Goal: Find specific page/section: Find specific page/section

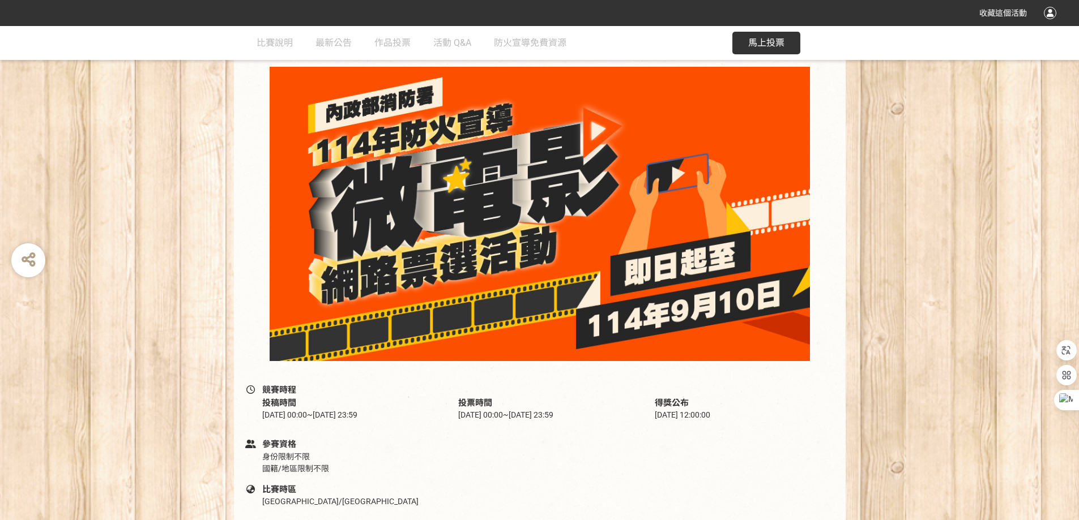
scroll to position [113, 0]
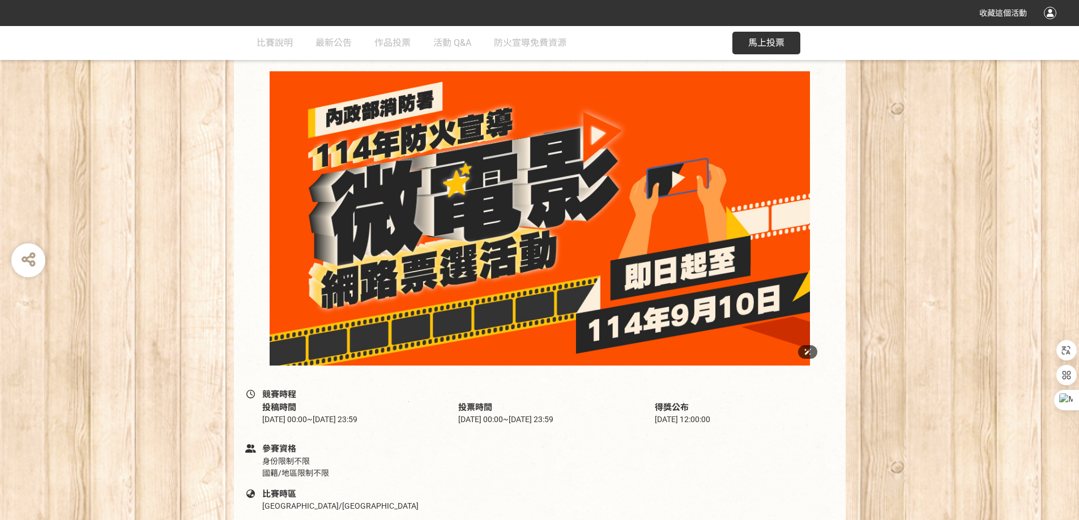
click at [567, 280] on img at bounding box center [540, 218] width 566 height 295
click at [667, 199] on img at bounding box center [540, 218] width 566 height 295
click at [677, 178] on img at bounding box center [540, 218] width 566 height 295
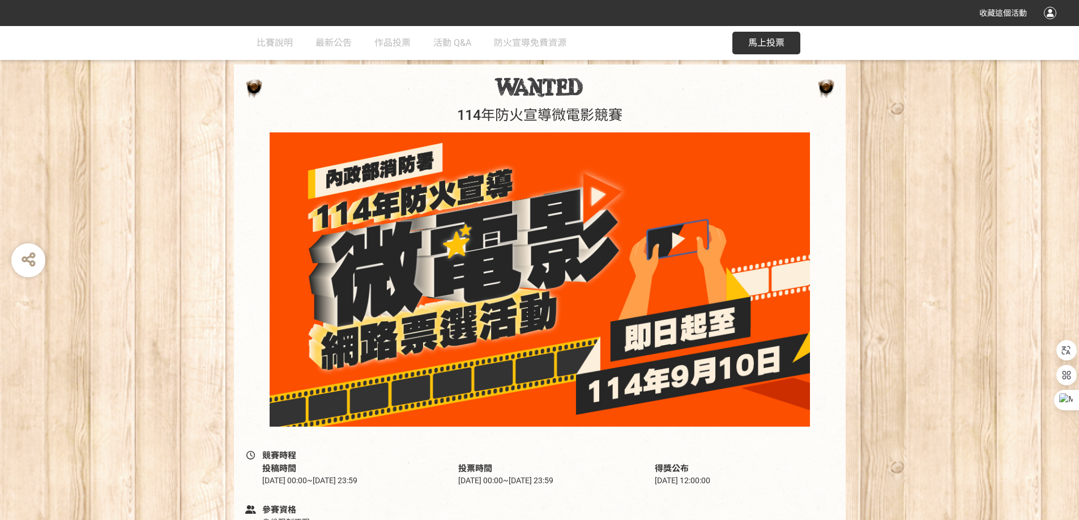
scroll to position [0, 0]
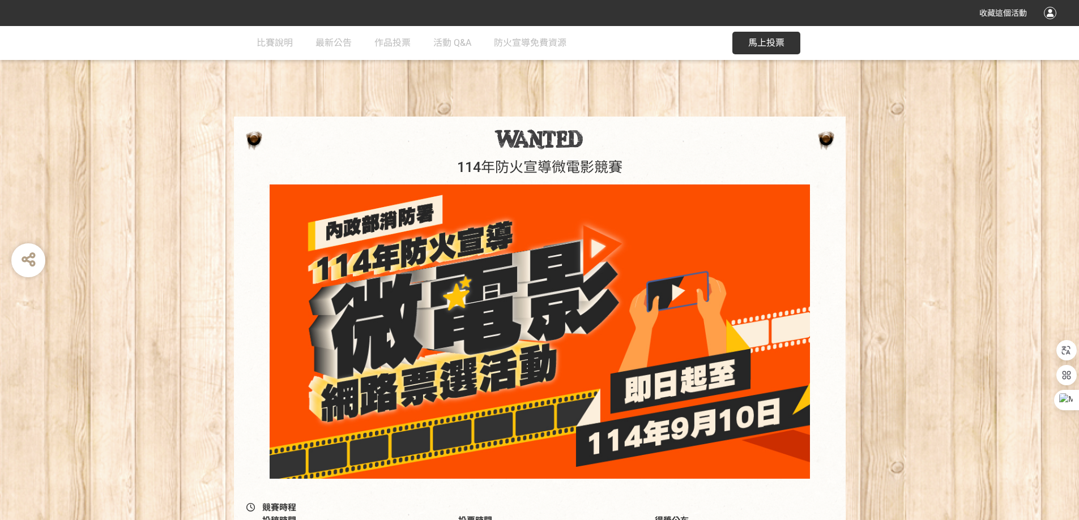
click at [750, 41] on span "馬上投票" at bounding box center [766, 42] width 36 height 11
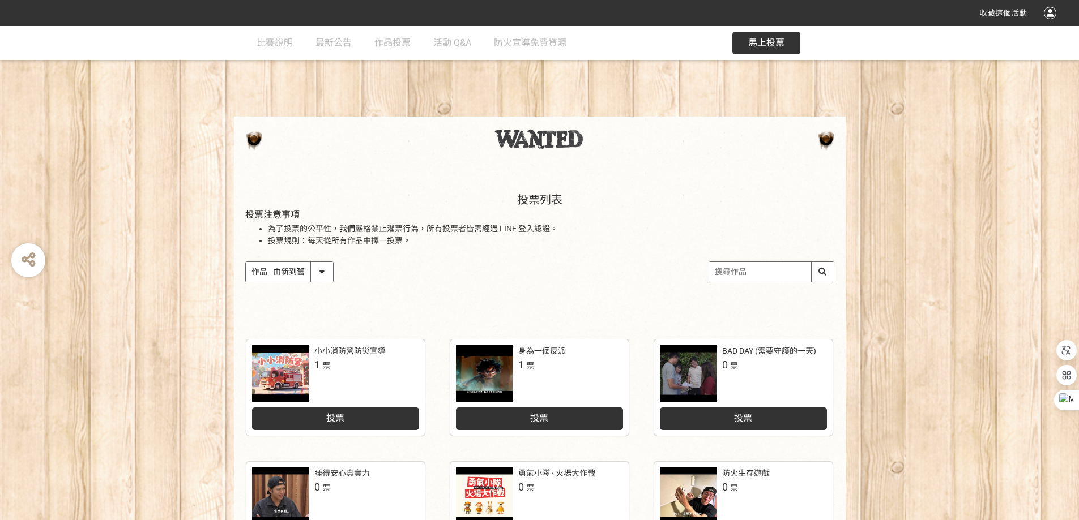
click at [596, 287] on div "投票列表 投票注意事項 為了投票的公平性，我們嚴格禁止灌票行為，所有投票者皆需經過 LINE 登入認證。 投票規則：每天從所有作品中擇一投票。 作品 - 由新…" at bounding box center [540, 248] width 612 height 157
click at [729, 275] on input "search" at bounding box center [771, 272] width 125 height 20
paste input "安全無小事，從生活做起"
type input "安全無小事，從生活做起"
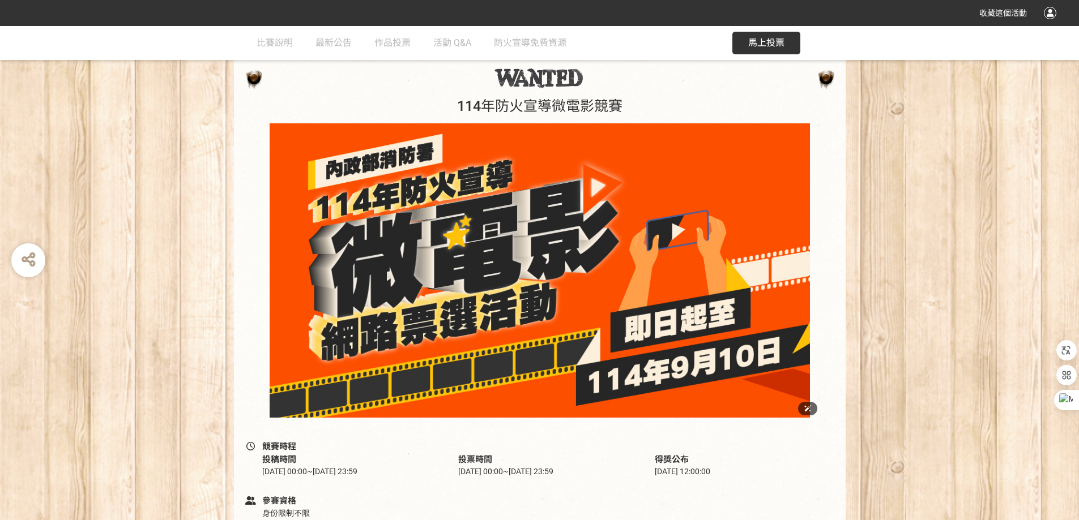
scroll to position [57, 0]
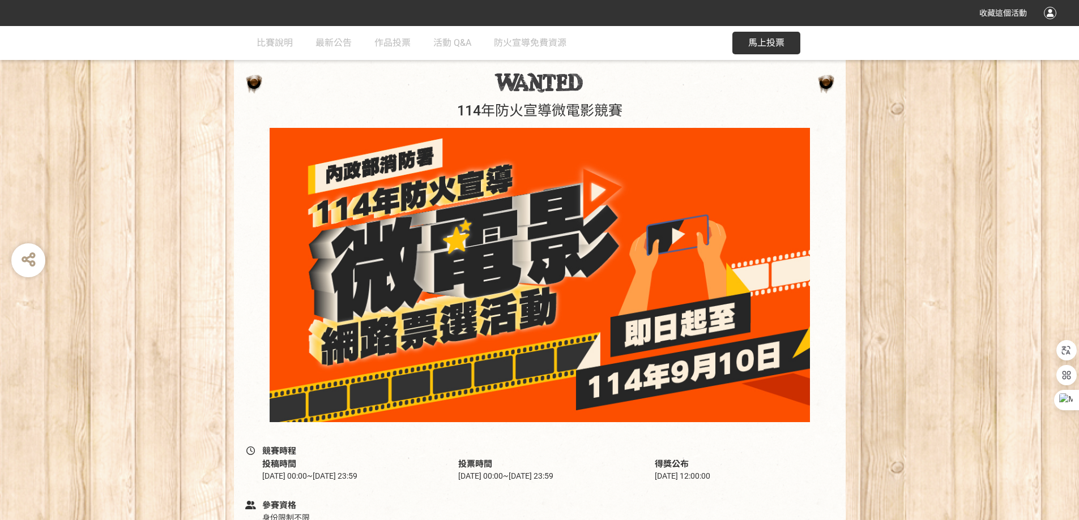
click at [759, 45] on span "馬上投票" at bounding box center [766, 42] width 36 height 11
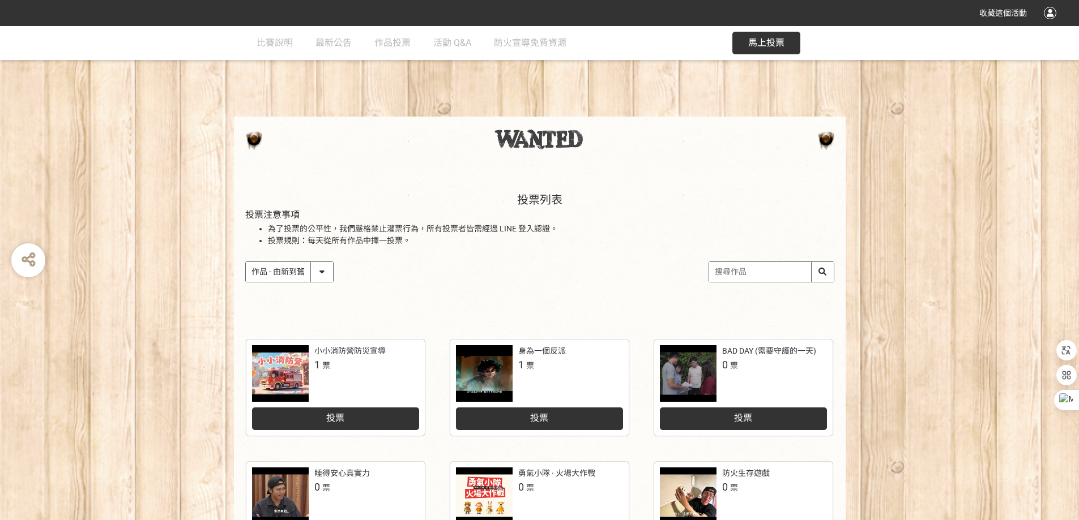
click at [728, 276] on input "search" at bounding box center [771, 272] width 125 height 20
paste input "安全無小事"
click at [821, 273] on input "安全無小事" at bounding box center [771, 272] width 125 height 20
type input "安全無小事"
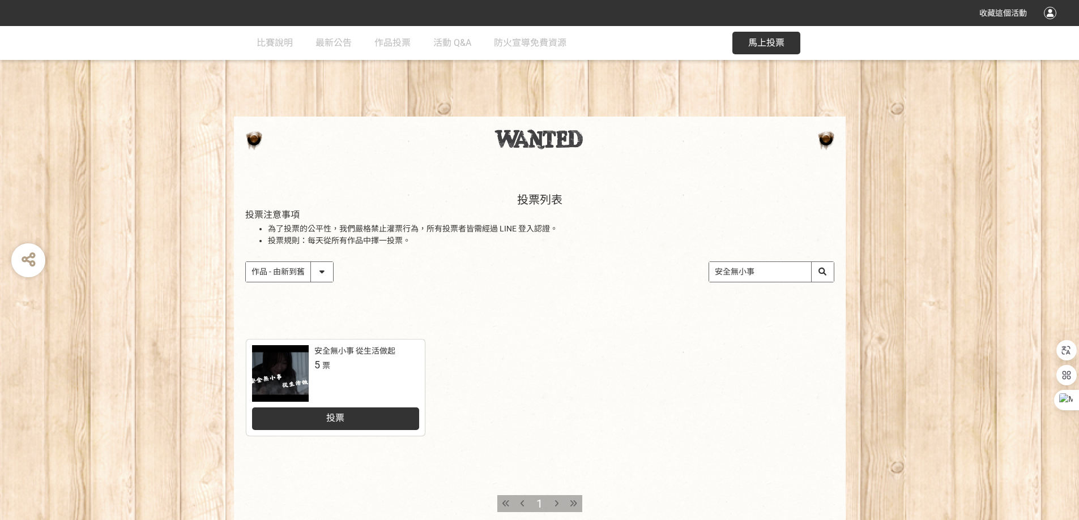
drag, startPoint x: 720, startPoint y: 274, endPoint x: 762, endPoint y: 272, distance: 42.5
click at [762, 272] on input "安全無小事" at bounding box center [771, 272] width 125 height 20
click at [288, 375] on div at bounding box center [280, 373] width 57 height 57
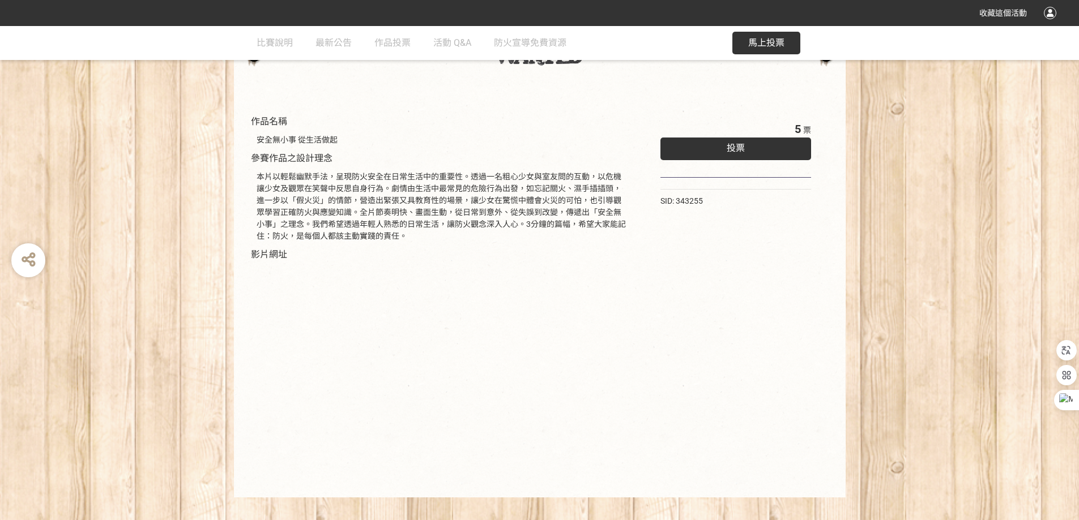
scroll to position [99, 0]
